Goal: Task Accomplishment & Management: Complete application form

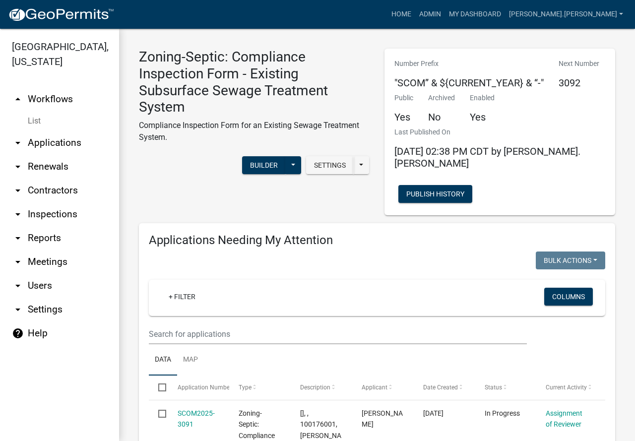
scroll to position [1670, 0]
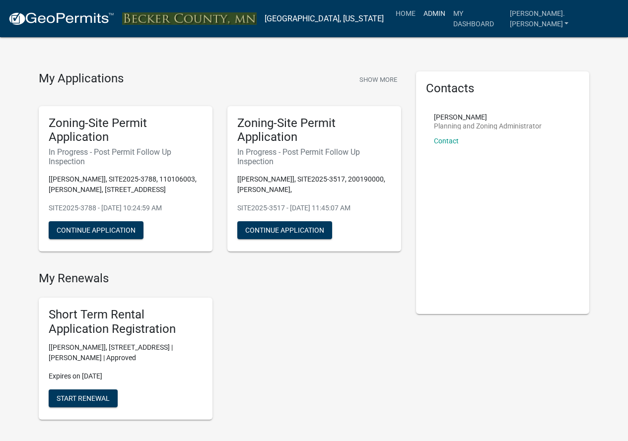
click at [449, 11] on link "Admin" at bounding box center [434, 13] width 30 height 19
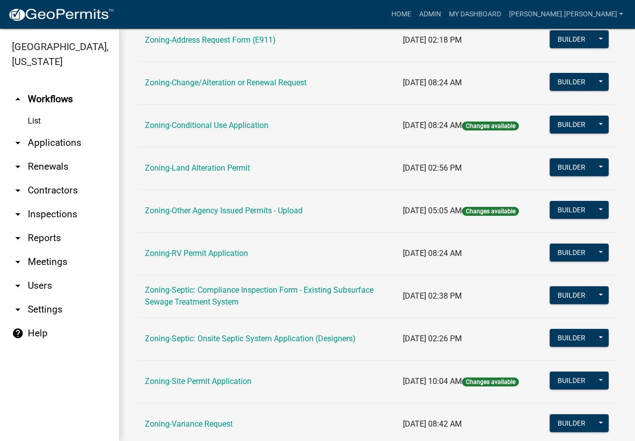
scroll to position [248, 0]
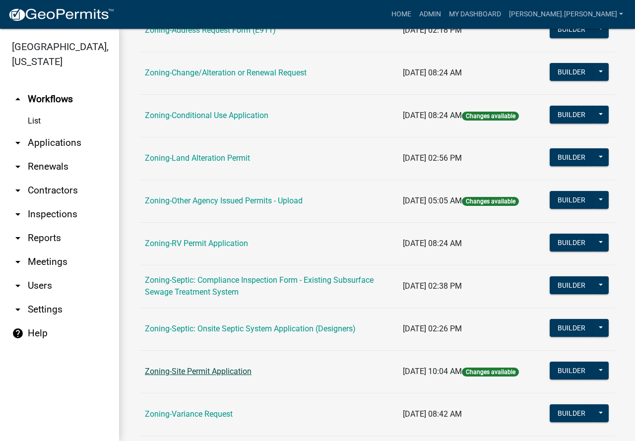
click at [202, 371] on link "Zoning-Site Permit Application" at bounding box center [198, 371] width 107 height 9
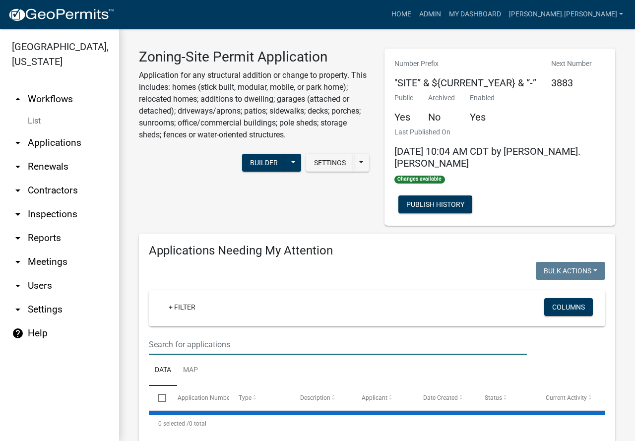
click at [192, 335] on input "text" at bounding box center [338, 345] width 378 height 20
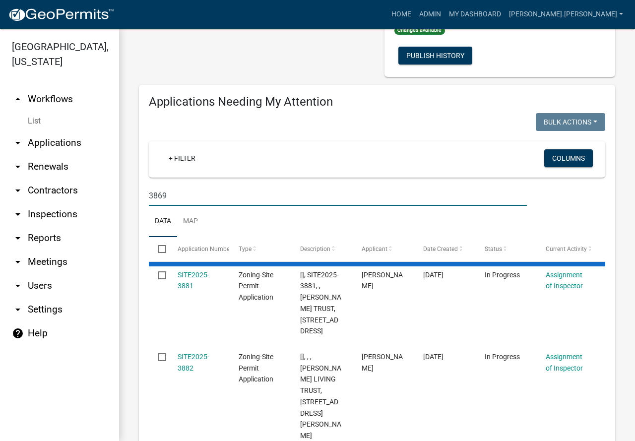
scroll to position [298, 0]
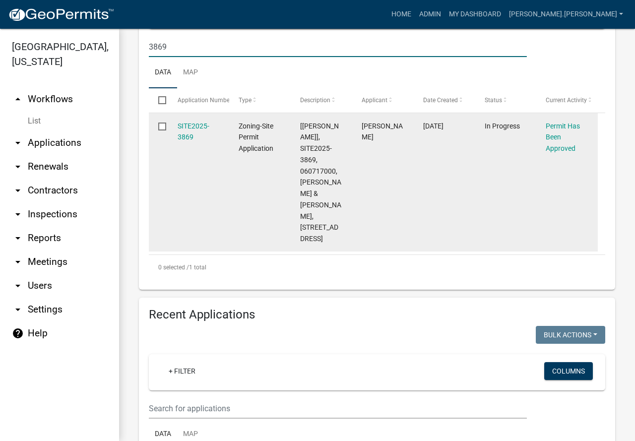
type input "3869"
drag, startPoint x: 187, startPoint y: 220, endPoint x: 170, endPoint y: 226, distance: 17.6
click at [170, 226] on datatable-body-cell "SITE2025-3869" at bounding box center [199, 182] width 62 height 139
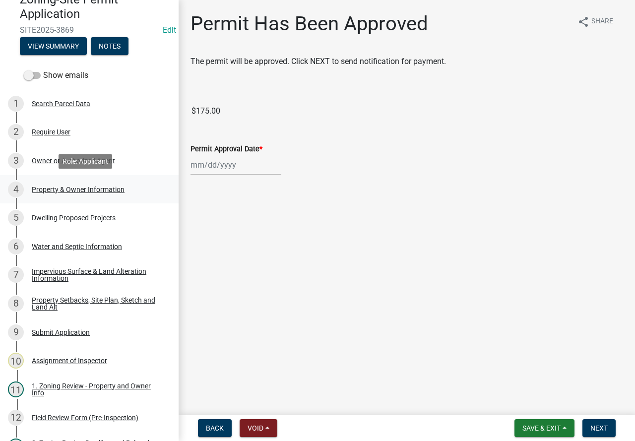
scroll to position [149, 0]
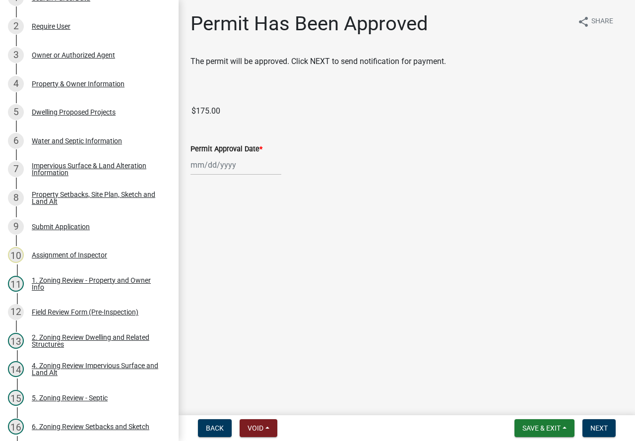
click at [197, 162] on div at bounding box center [236, 165] width 91 height 20
select select "9"
select select "2025"
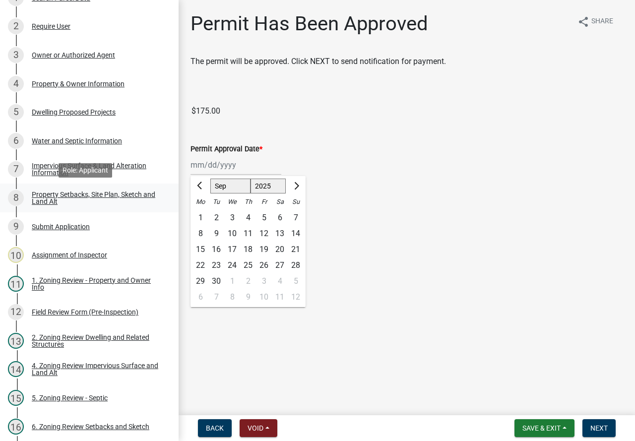
click at [81, 193] on div "Property Setbacks, Site Plan, Sketch and Land Alt" at bounding box center [97, 198] width 131 height 14
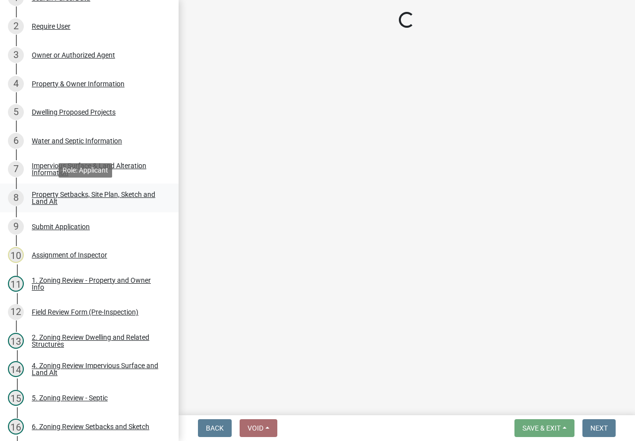
select select "7b13c63f-e699-4112-b373-98fbd28ec536"
select select "72aa7f8a-3d0d-4033-a0bc-c9a2c343b83f"
select select "b56a4575-9846-47cf-8067-c59a4853da22"
select select "12f785fb-c378-4b18-841c-21c73dc99083"
select select "12da6293-5841-4f5c-bd92-3658833964cd"
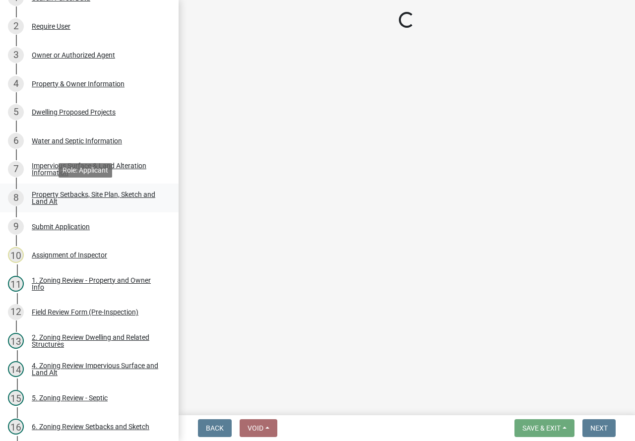
select select "27b2a8b4-abf6-463e-8c0c-7c5d2b4fe26f"
select select "5ad4ab64-b44e-481c-9000-9e5907aa74e1"
select select "a96800da-4e88-4c62-b1ff-2cd17f9e3346"
select select "c8b8ea71-7088-4e87-a493-7bc88cc2835b"
select select "133211ff-91ce-4a0a-9235-b48a7e2069a0"
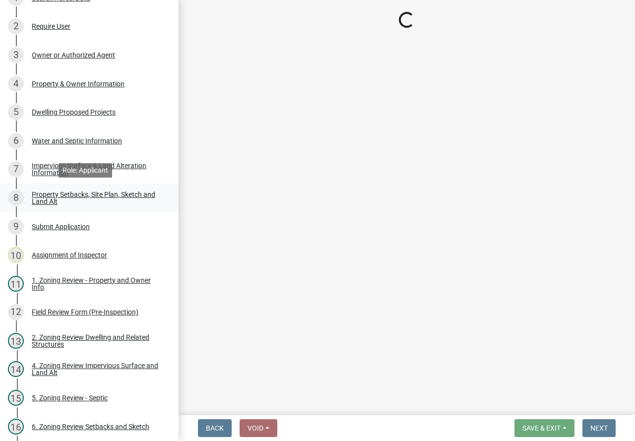
select select "4421853d-5e11-4b64-95ec-6c47066881cc"
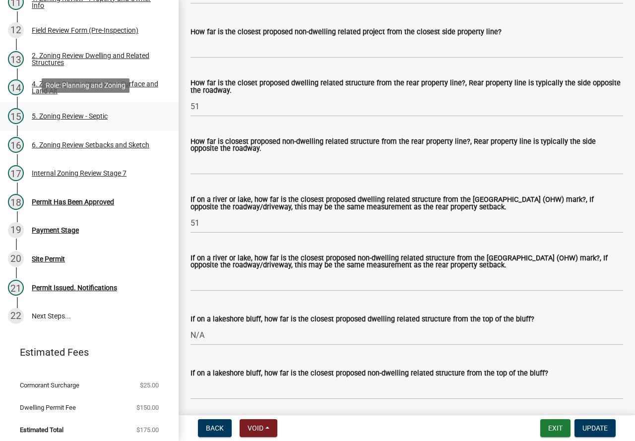
scroll to position [435, 0]
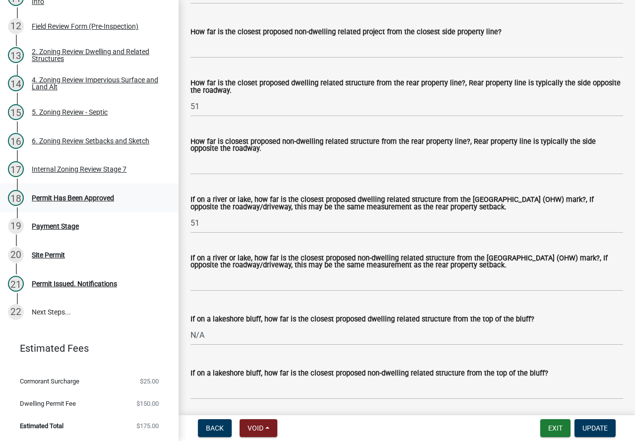
click at [82, 199] on div "Permit Has Been Approved" at bounding box center [73, 198] width 82 height 7
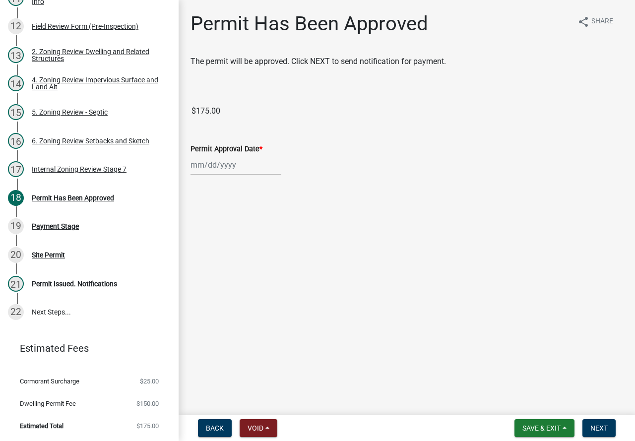
select select "9"
select select "2025"
click at [229, 165] on div "[PERSON_NAME] Feb Mar Apr [PERSON_NAME][DATE] Oct Nov [DATE] 1526 1527 1528 152…" at bounding box center [236, 165] width 91 height 20
click at [198, 264] on div "22" at bounding box center [201, 266] width 16 height 16
type input "[DATE]"
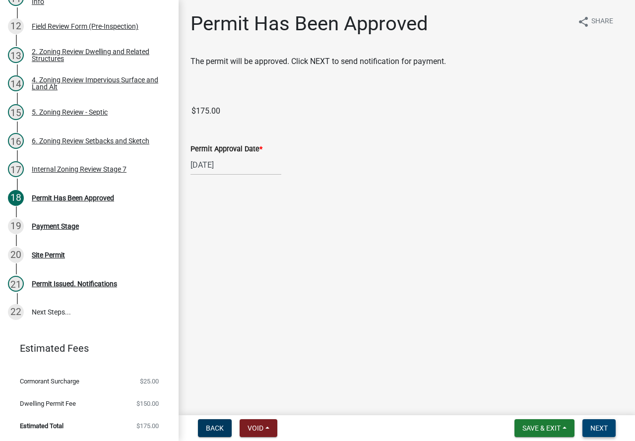
click at [597, 430] on span "Next" at bounding box center [599, 428] width 17 height 8
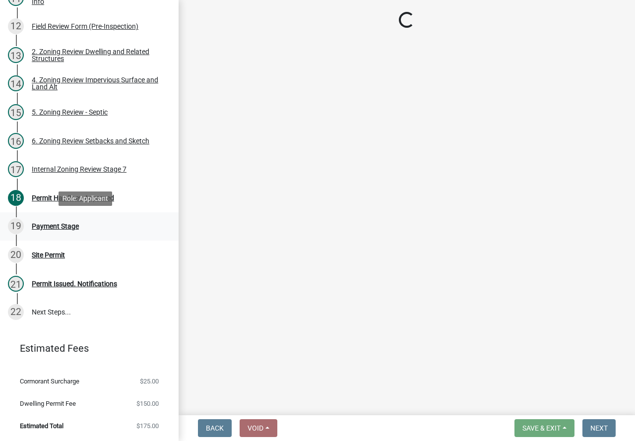
select select "3: 3"
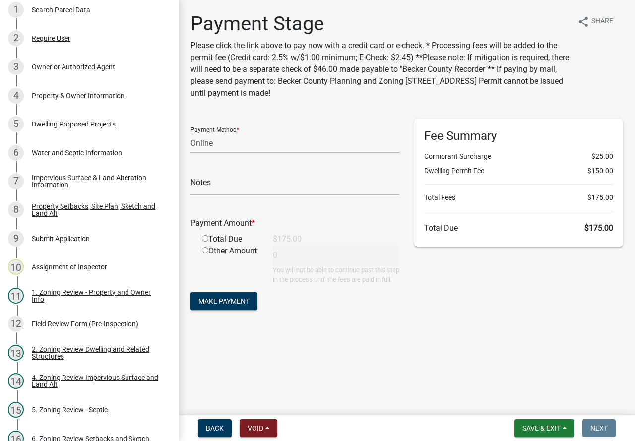
scroll to position [87, 0]
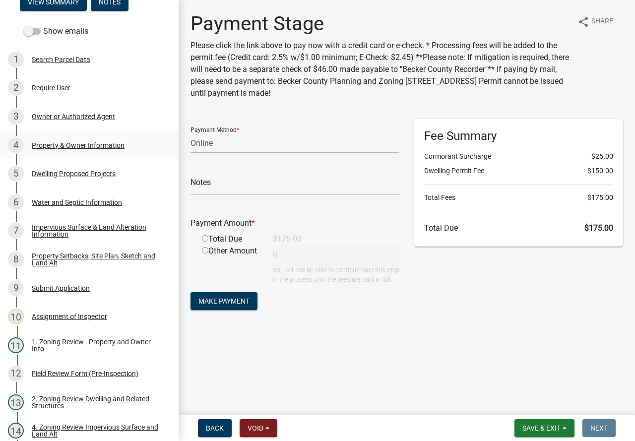
click at [93, 142] on div "Property & Owner Information" at bounding box center [78, 145] width 93 height 7
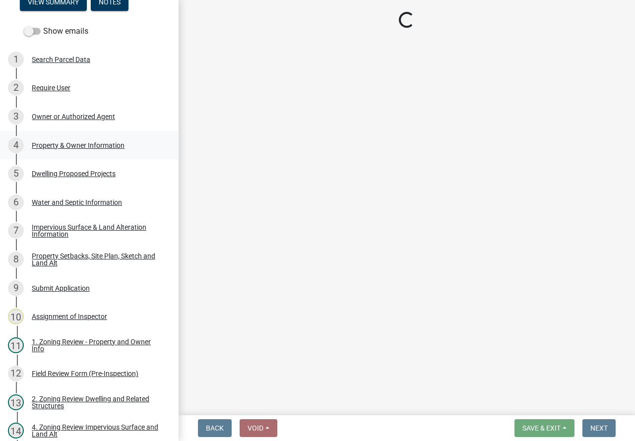
select select "2da4ad59-79e4-4897-a878-b9bb9cb10a27"
select select "951686c9-9b01-4b62-9d6a-ea2b084c9c47"
select select "f87eba17-8ed9-4ad8-aefc-fe36a3f3544b"
select select "393a978c-6bd5-4cb2-a6a0-db6feb8732b8"
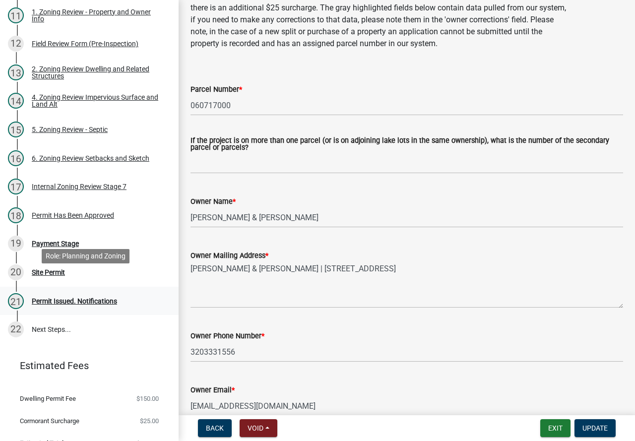
scroll to position [435, 0]
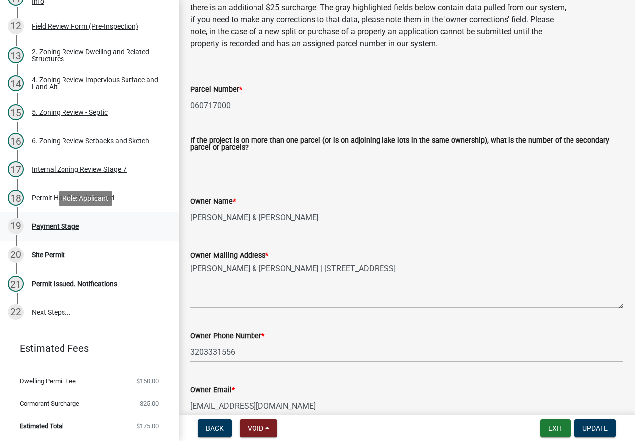
click at [69, 223] on div "Payment Stage" at bounding box center [55, 226] width 47 height 7
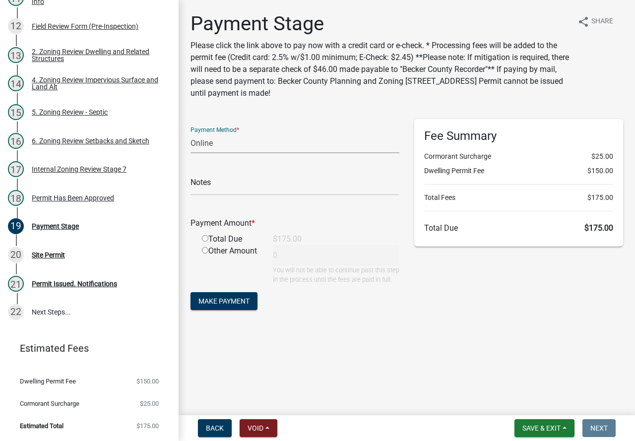
click at [229, 143] on select "Credit Card POS Check Cash Online" at bounding box center [295, 143] width 209 height 20
select select "1: 0"
click at [191, 133] on select "Credit Card POS Check Cash Online" at bounding box center [295, 143] width 209 height 20
click at [232, 188] on input "text" at bounding box center [295, 185] width 209 height 20
type input "3841"
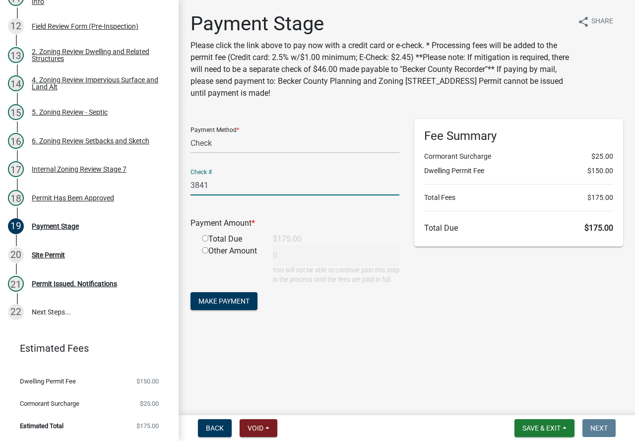
click at [205, 242] on div "Total Due" at bounding box center [230, 239] width 71 height 12
click at [207, 238] on input "radio" at bounding box center [205, 238] width 6 height 6
radio input "true"
type input "175"
click at [231, 305] on span "Make Payment" at bounding box center [224, 301] width 51 height 8
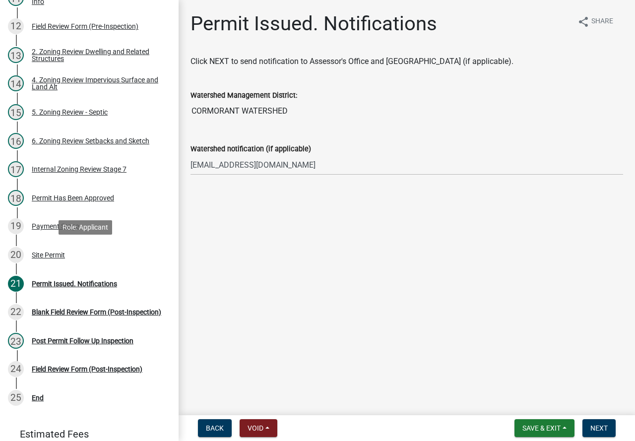
click at [52, 253] on div "Site Permit" at bounding box center [48, 255] width 33 height 7
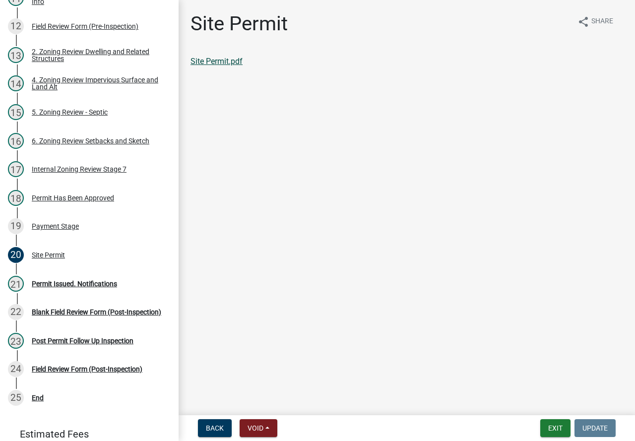
click at [221, 65] on link "Site Permit.pdf" at bounding box center [217, 61] width 52 height 9
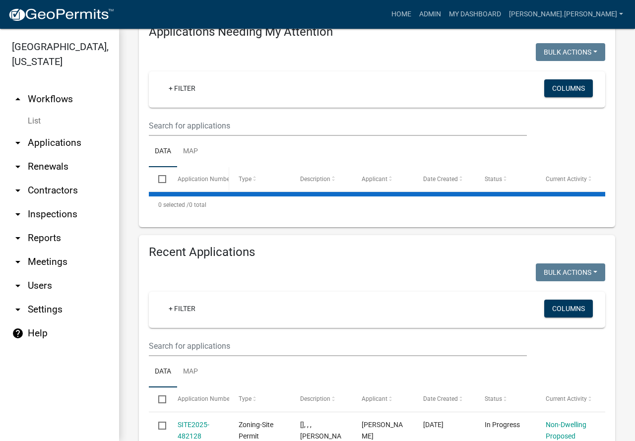
scroll to position [233, 0]
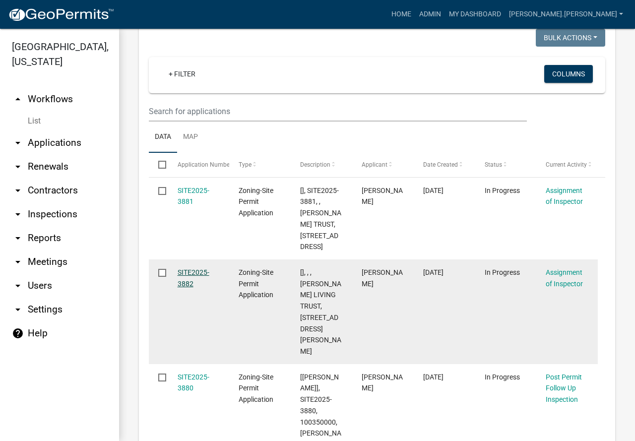
click at [191, 283] on link "SITE2025-3882" at bounding box center [194, 278] width 32 height 19
